Goal: Check status: Check status

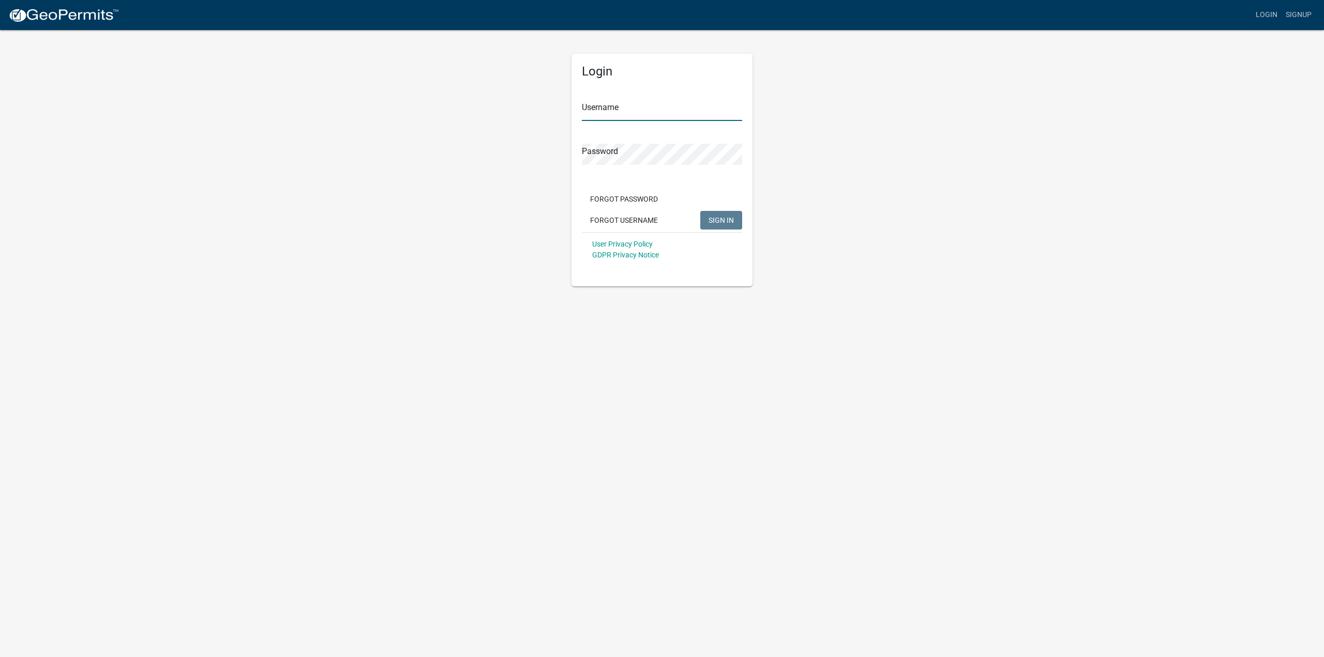
type input "tbailey90"
click at [717, 220] on span "SIGN IN" at bounding box center [720, 220] width 25 height 8
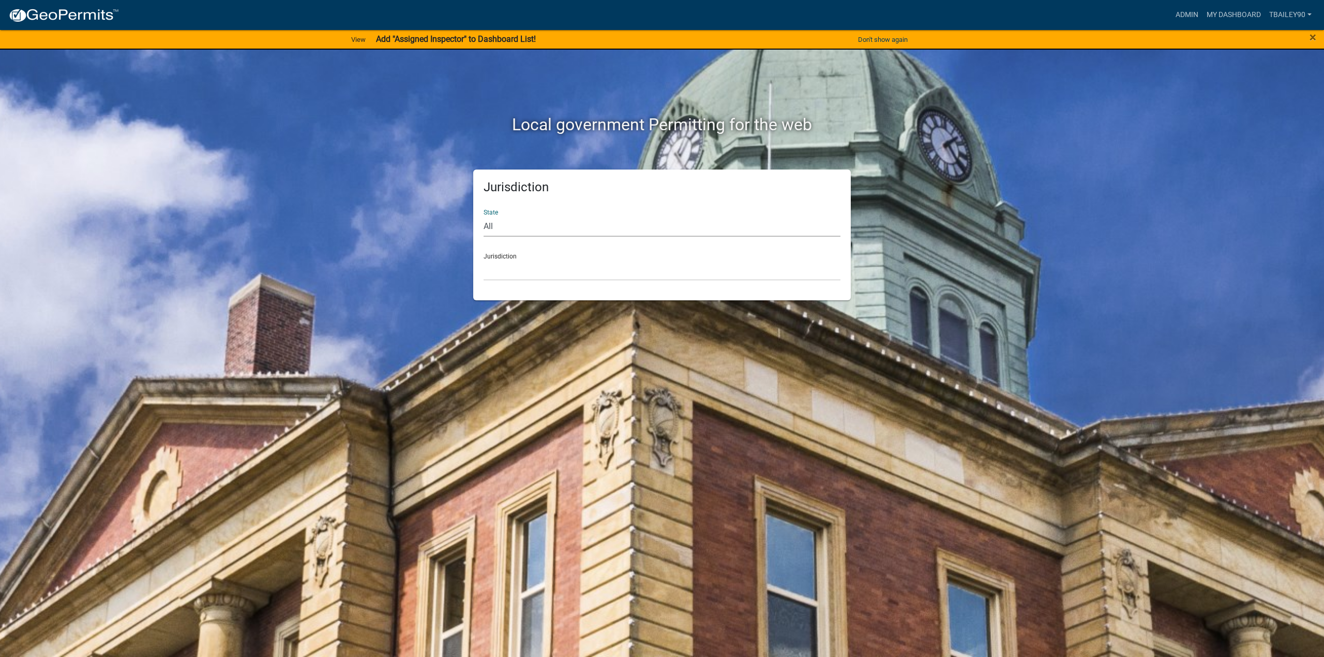
click at [513, 224] on select "All [US_STATE] [US_STATE] [US_STATE] [US_STATE] [US_STATE] [US_STATE] [US_STATE…" at bounding box center [661, 226] width 357 height 21
select select "[US_STATE]"
click at [483, 216] on select "All [US_STATE] [US_STATE] [US_STATE] [US_STATE] [US_STATE] [US_STATE] [US_STATE…" at bounding box center [661, 226] width 357 height 21
click at [537, 261] on select "[GEOGRAPHIC_DATA], [US_STATE] [GEOGRAPHIC_DATA], [US_STATE] [GEOGRAPHIC_DATA], …" at bounding box center [661, 270] width 357 height 21
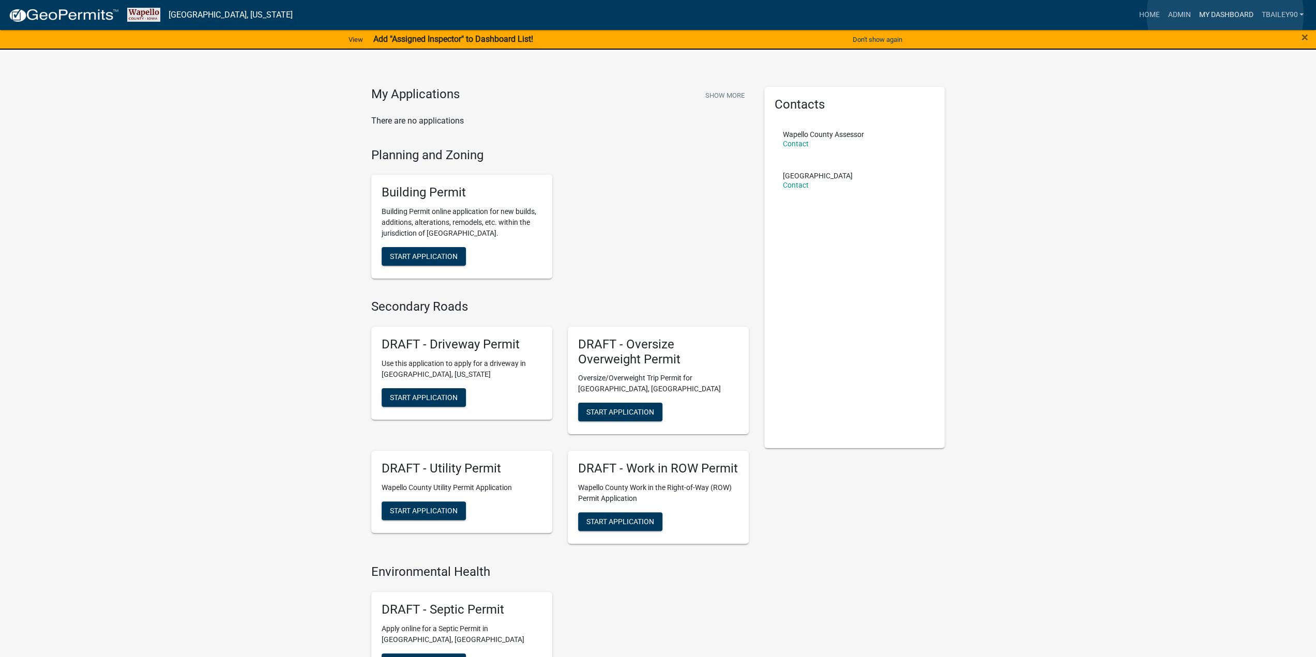
click at [1225, 14] on link "My Dashboard" at bounding box center [1225, 15] width 63 height 20
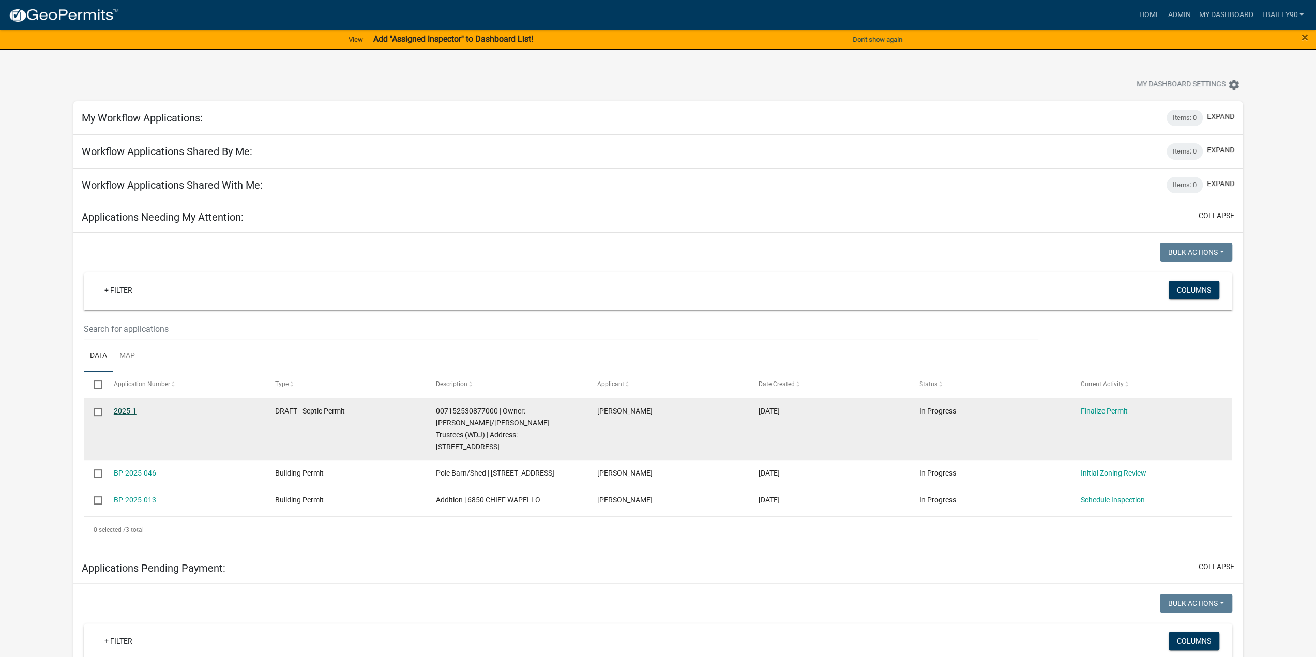
click at [121, 409] on link "2025-1" at bounding box center [125, 411] width 23 height 8
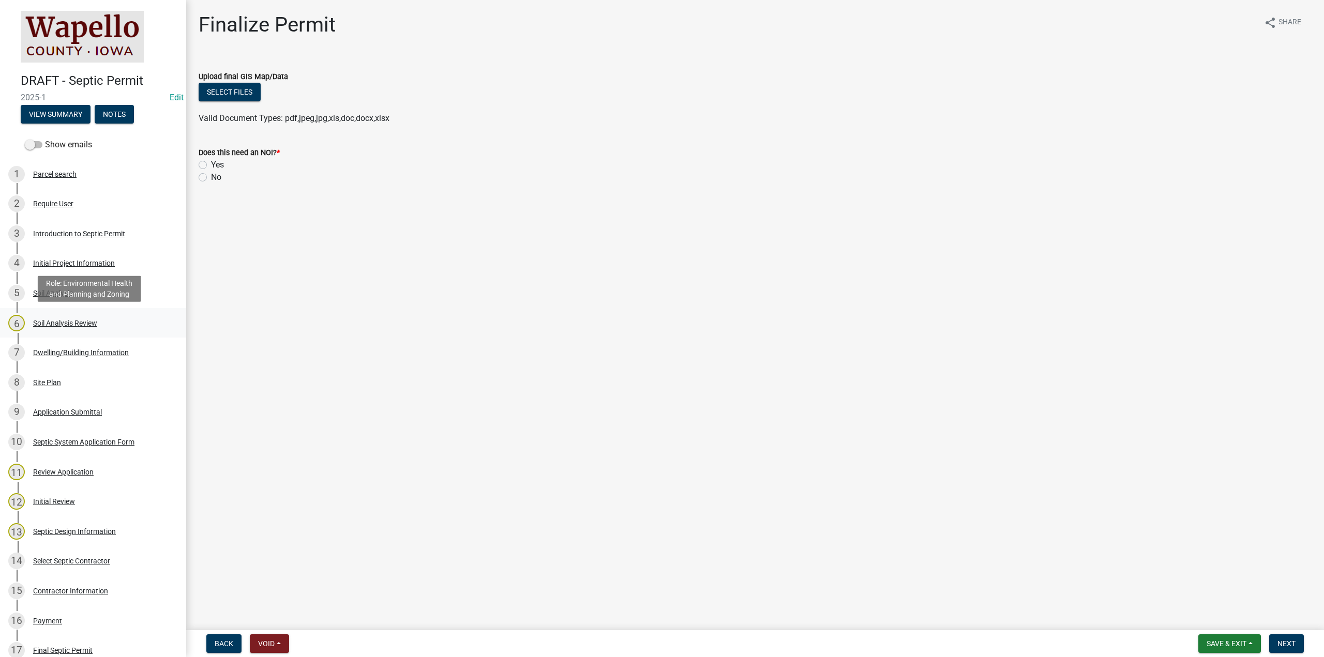
click at [63, 324] on div "Soil Analysis Review" at bounding box center [65, 323] width 64 height 7
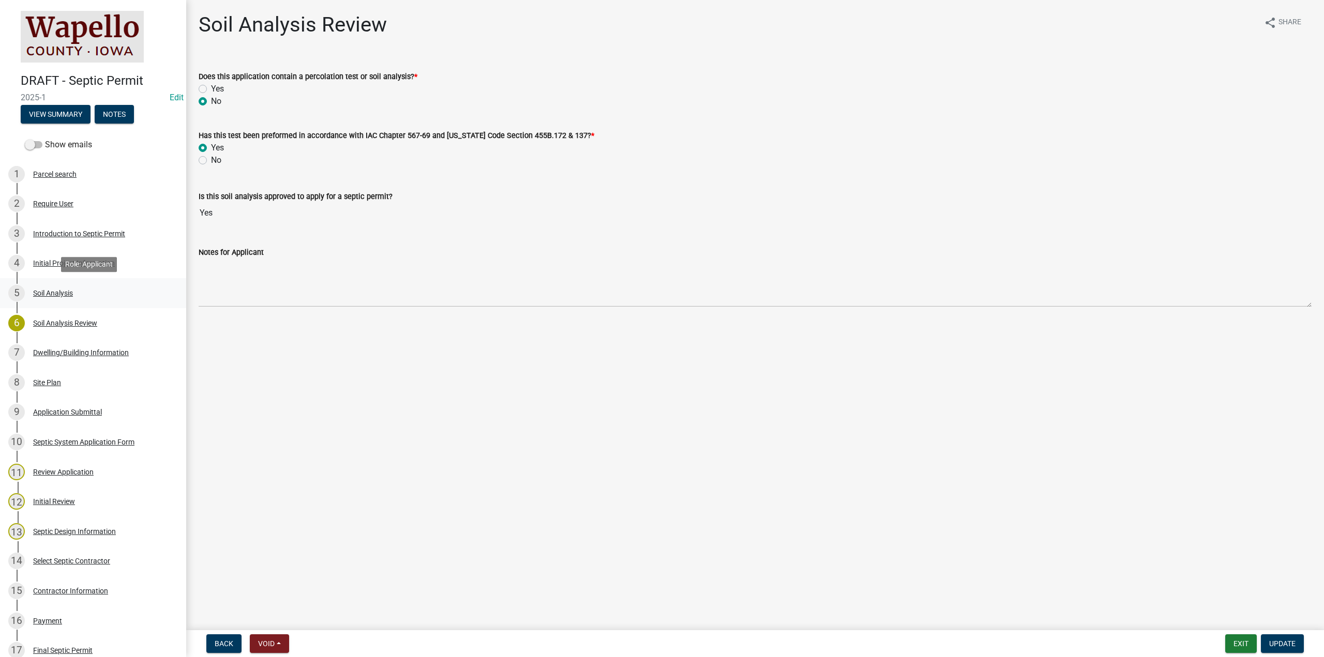
click at [59, 293] on div "Soil Analysis" at bounding box center [53, 293] width 40 height 7
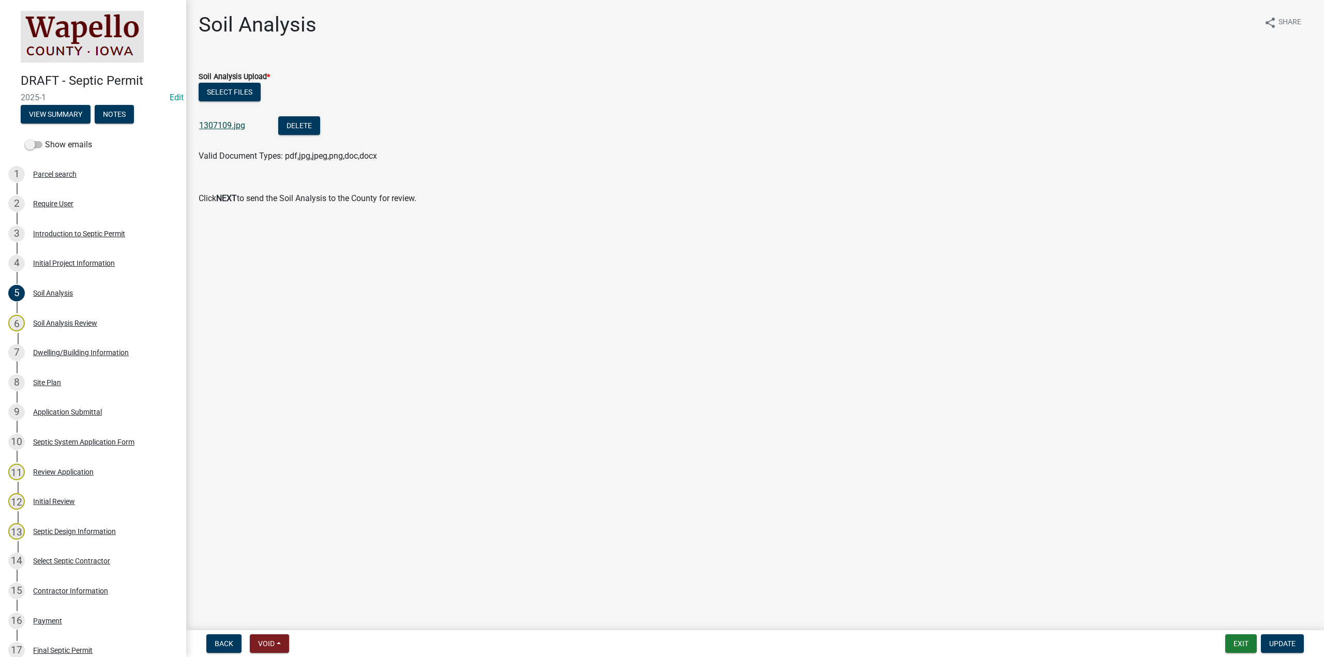
click at [213, 125] on link "1307109.jpg" at bounding box center [222, 125] width 46 height 10
click at [64, 111] on button "View Summary" at bounding box center [56, 114] width 70 height 19
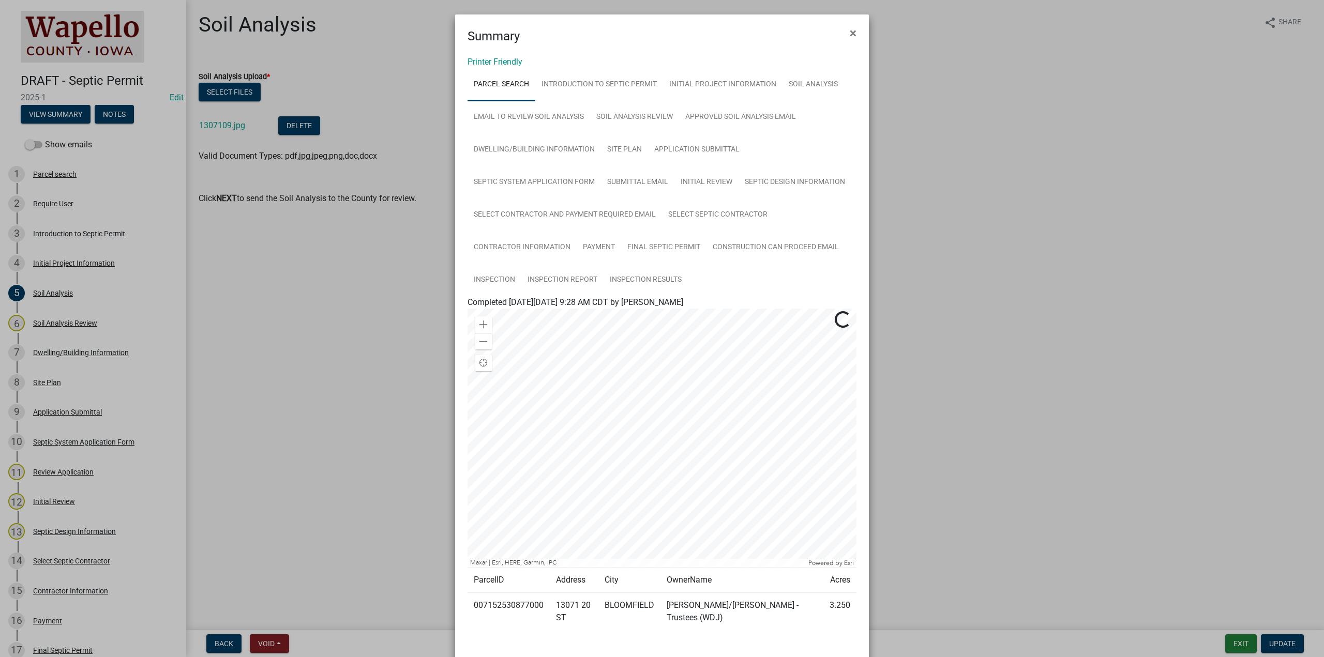
scroll to position [47, 0]
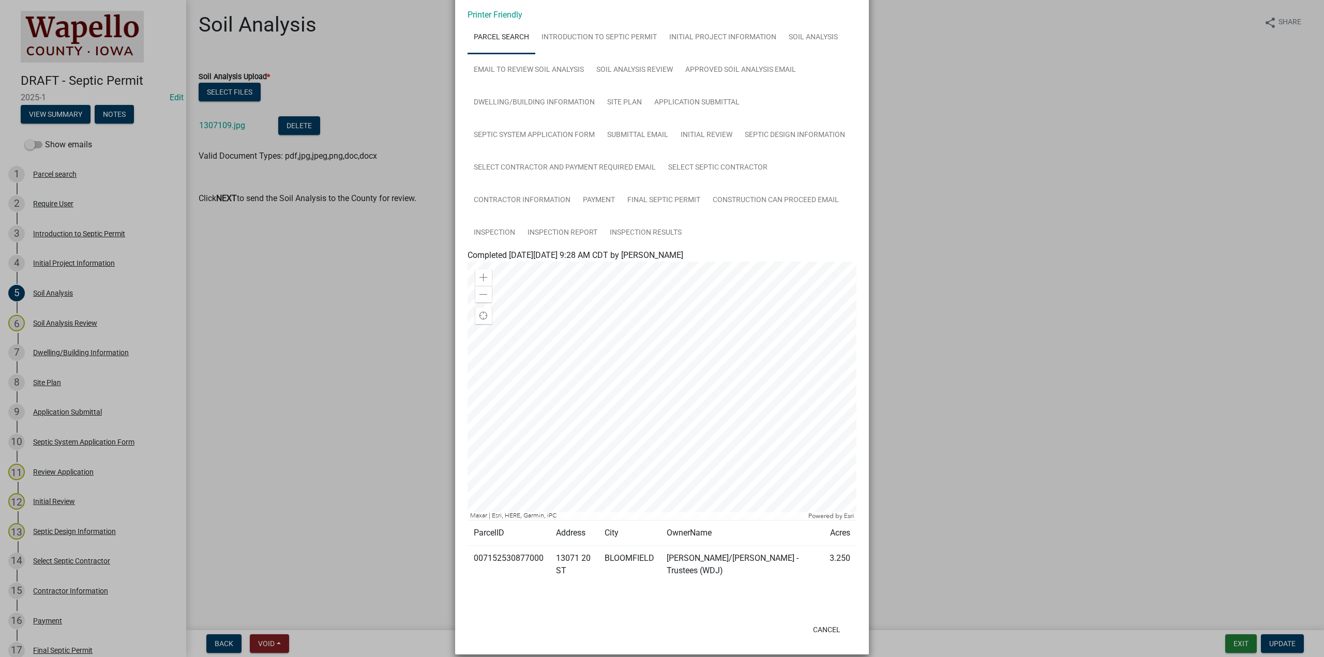
click at [367, 298] on ngb-modal-window "Summary × Printer Friendly Parcel search Introduction to Septic Permit Initial …" at bounding box center [662, 328] width 1324 height 657
